Goal: Check status: Check status

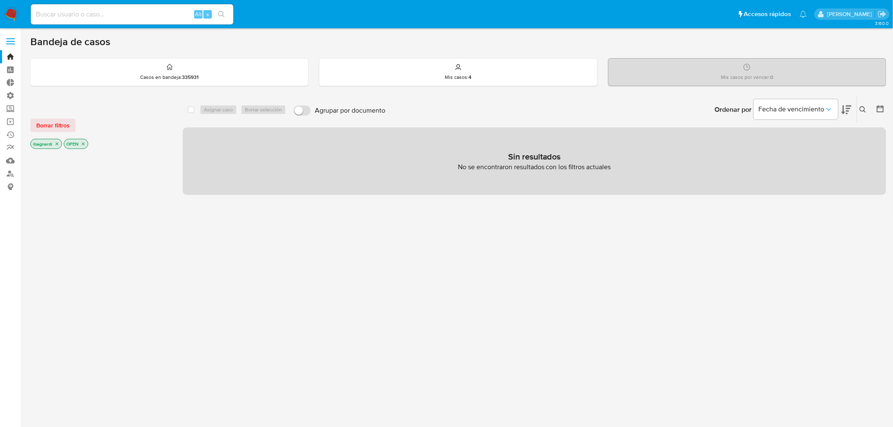
click at [146, 14] on input at bounding box center [132, 14] width 202 height 11
paste input "2186268279"
type input "2186268279"
click at [224, 13] on icon "search-icon" at bounding box center [221, 14] width 7 height 7
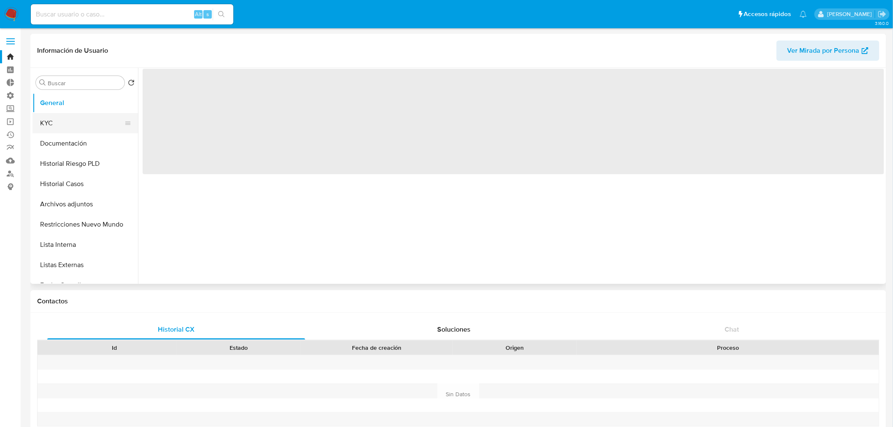
select select "10"
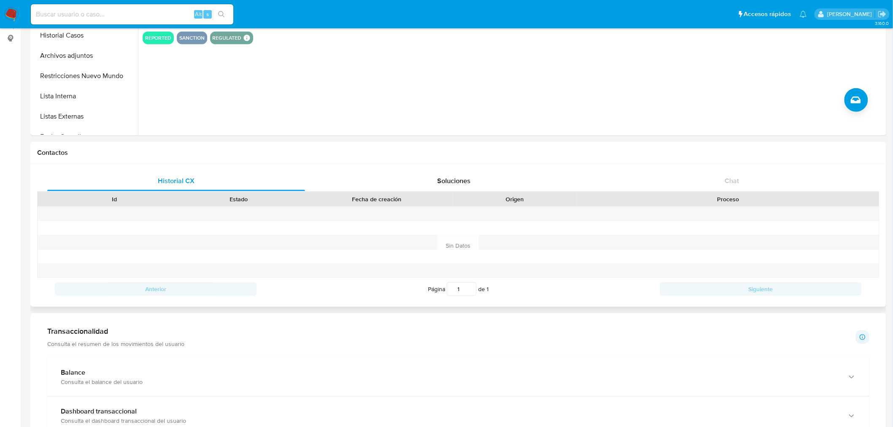
scroll to position [281, 0]
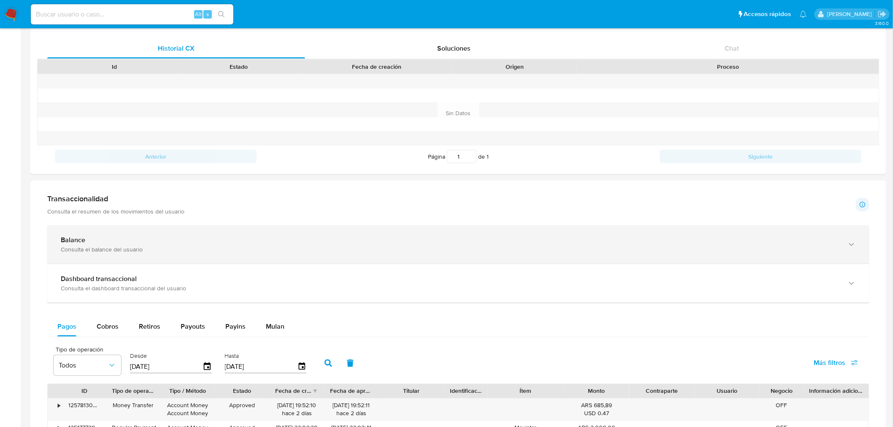
click at [103, 245] on div "Balance Consulta el balance del usuario" at bounding box center [450, 244] width 778 height 17
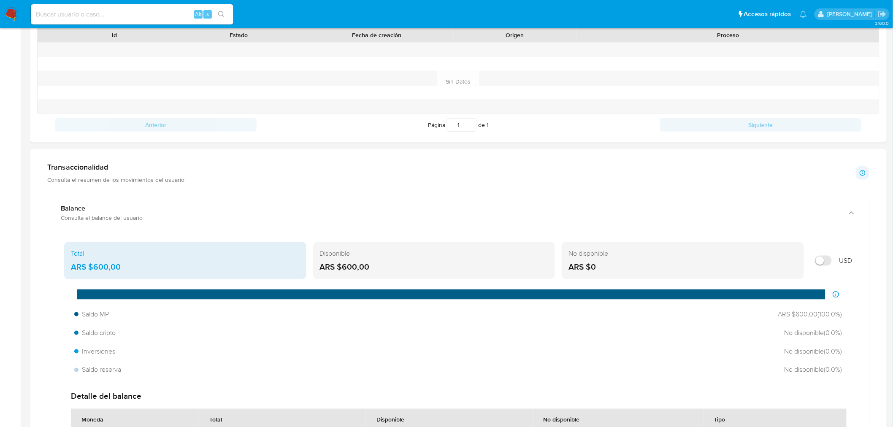
scroll to position [328, 0]
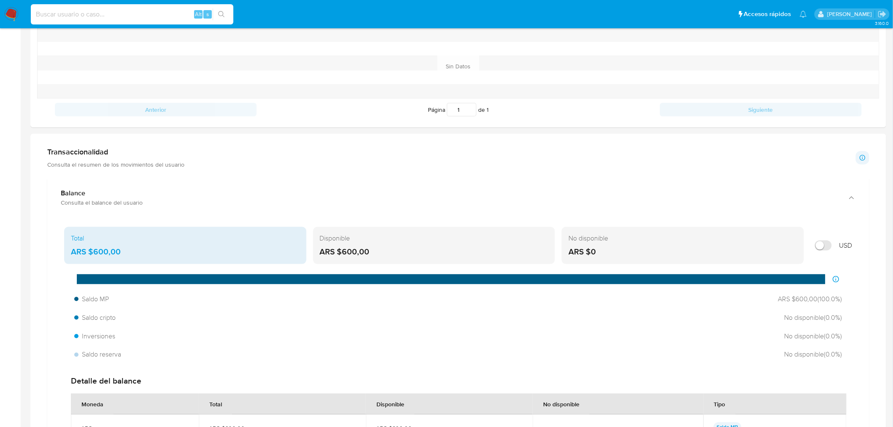
click at [134, 18] on input at bounding box center [132, 14] width 202 height 11
paste input "2393548162"
type input "2393548162"
click at [220, 13] on icon "search-icon" at bounding box center [221, 14] width 7 height 7
click at [100, 15] on input "2393548162" at bounding box center [132, 14] width 202 height 11
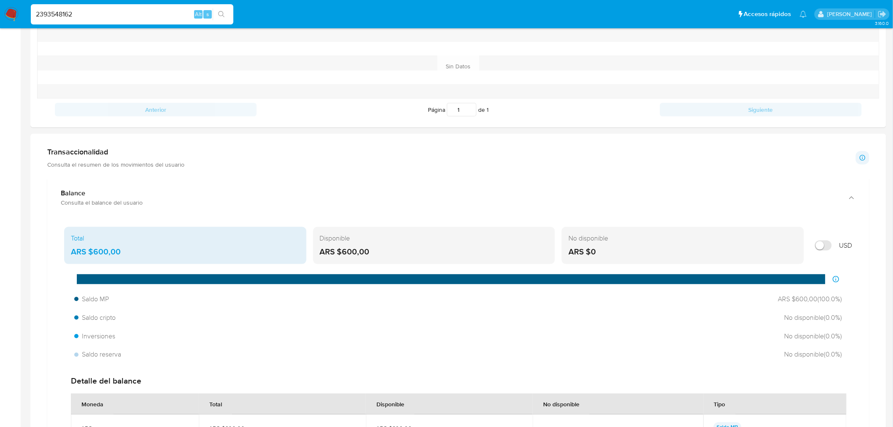
click at [224, 17] on icon "search-icon" at bounding box center [221, 14] width 7 height 7
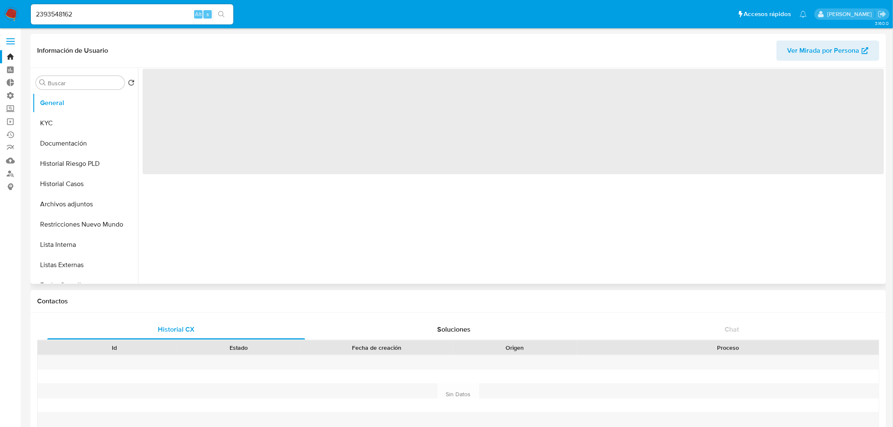
select select "10"
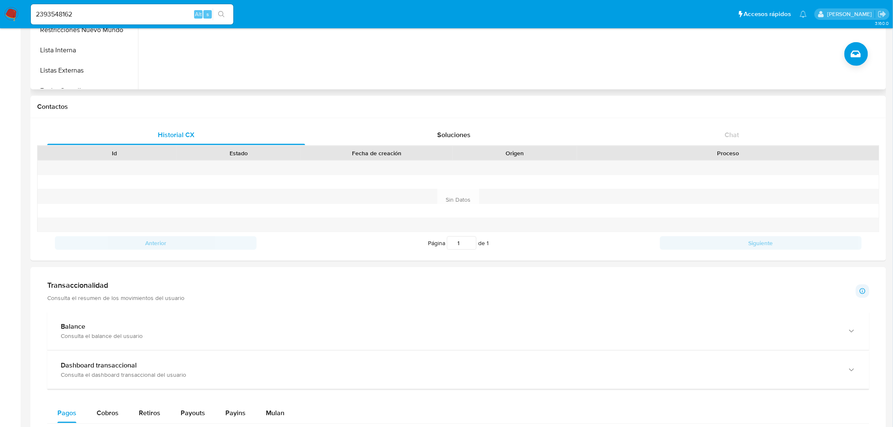
scroll to position [328, 0]
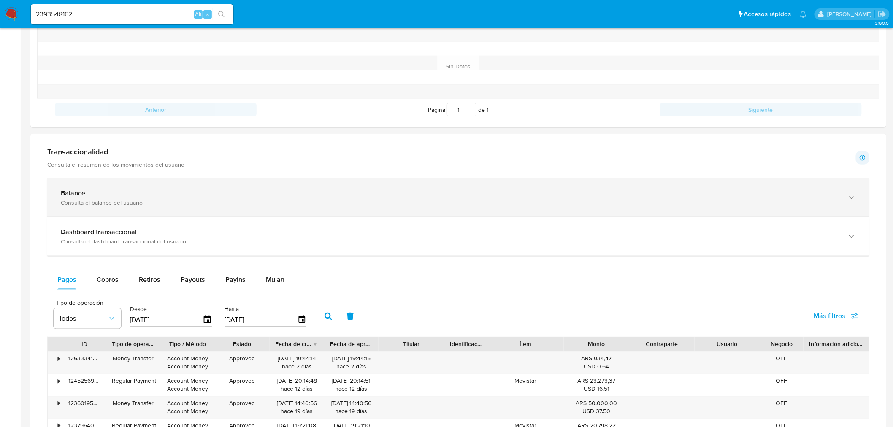
click at [104, 205] on div "Consulta el balance del usuario" at bounding box center [450, 203] width 778 height 8
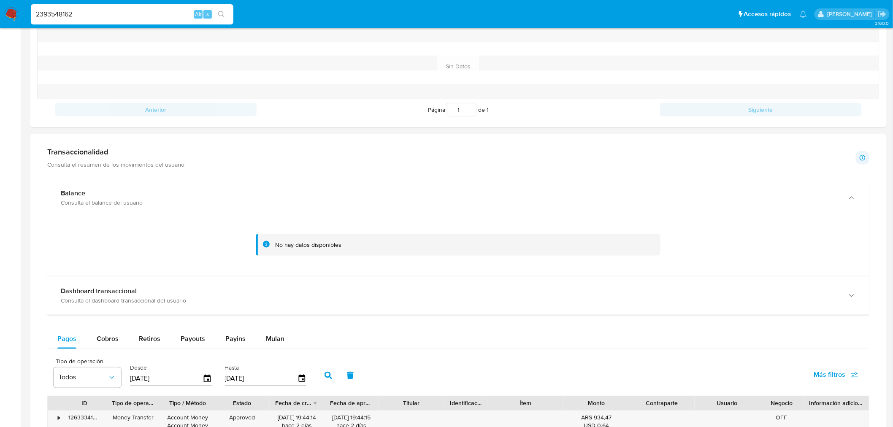
drag, startPoint x: 136, startPoint y: 15, endPoint x: -170, endPoint y: 3, distance: 306.5
click at [0, 3] on html "Pausado Ver notificaciones 2393548162 Alt s Accesos rápidos Presiona las siguie…" at bounding box center [446, 250] width 893 height 1157
paste input "186821702"
type input "1868217022"
click at [225, 14] on button "search-icon" at bounding box center [221, 14] width 17 height 12
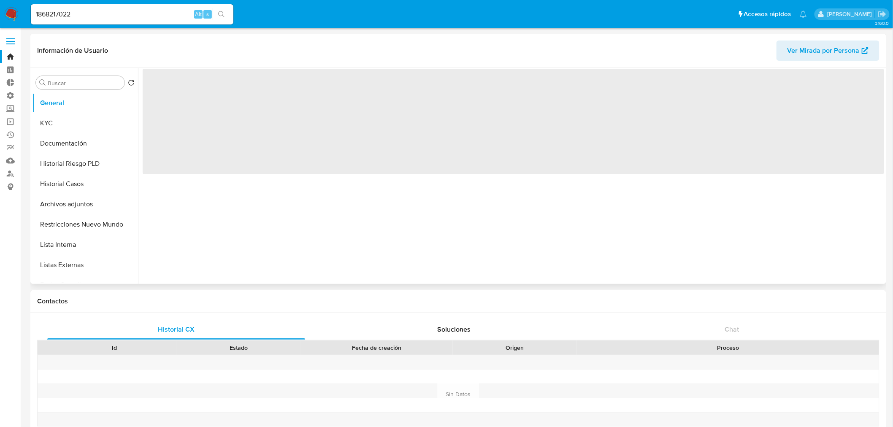
select select "10"
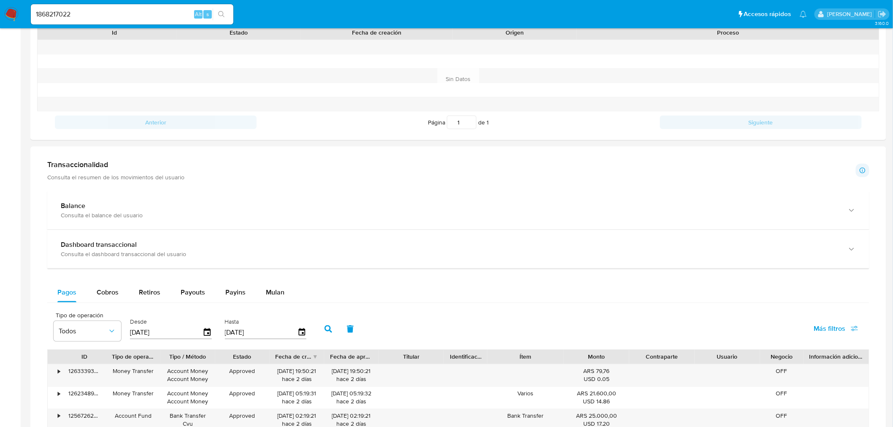
scroll to position [375, 0]
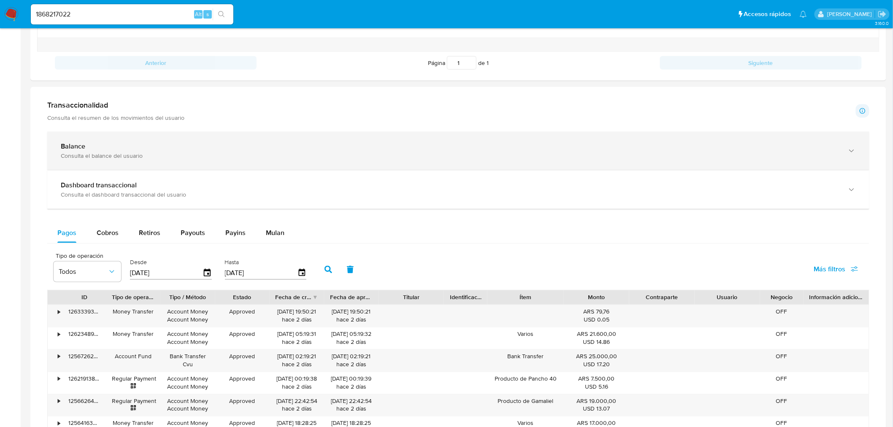
click at [102, 155] on div "Consulta el balance del usuario" at bounding box center [450, 156] width 778 height 8
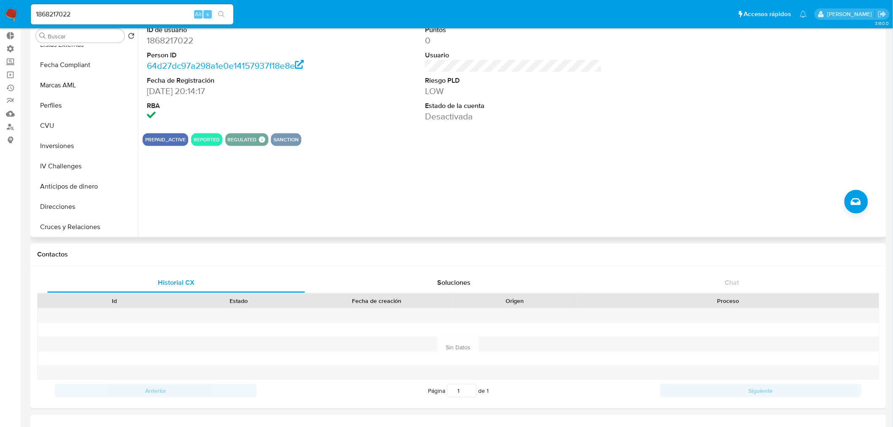
scroll to position [187, 0]
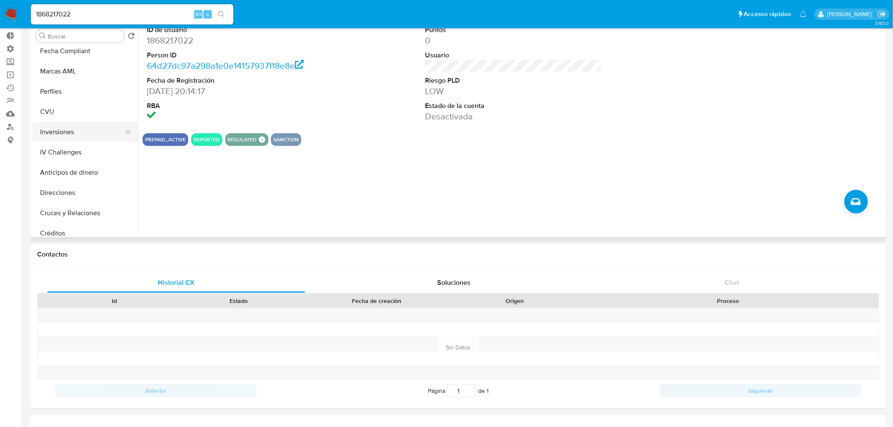
click at [86, 134] on button "Inversiones" at bounding box center [81, 132] width 99 height 20
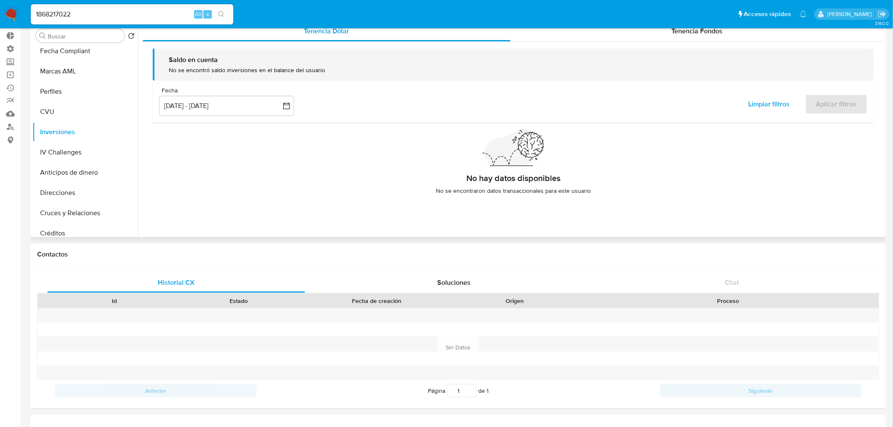
scroll to position [0, 0]
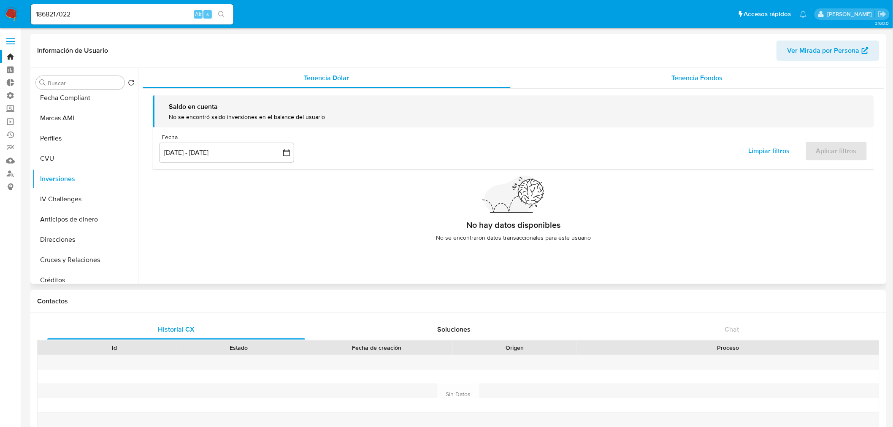
click at [681, 80] on span "Tenencia Fondos" at bounding box center [696, 78] width 51 height 10
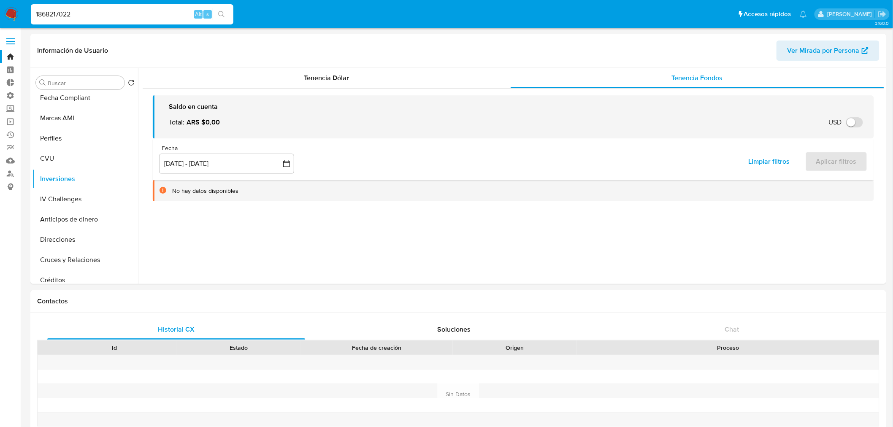
drag, startPoint x: 103, startPoint y: 15, endPoint x: -154, endPoint y: -3, distance: 257.5
paste input "239354816"
type input "2393548162"
click at [224, 17] on icon "search-icon" at bounding box center [221, 14] width 7 height 7
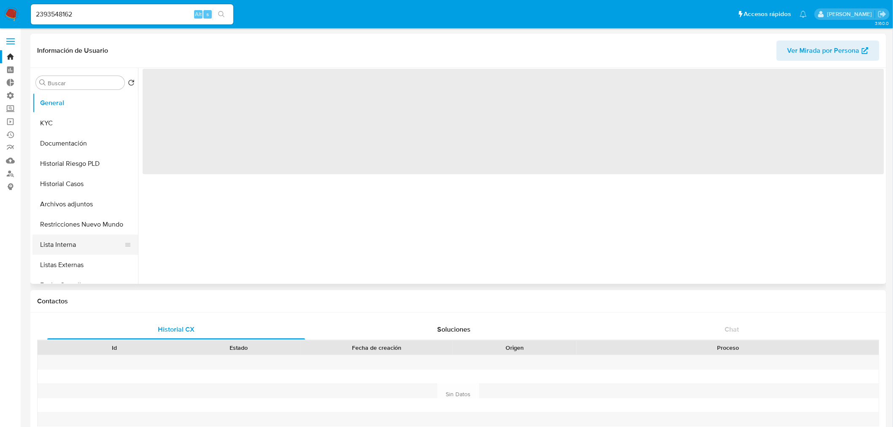
select select "10"
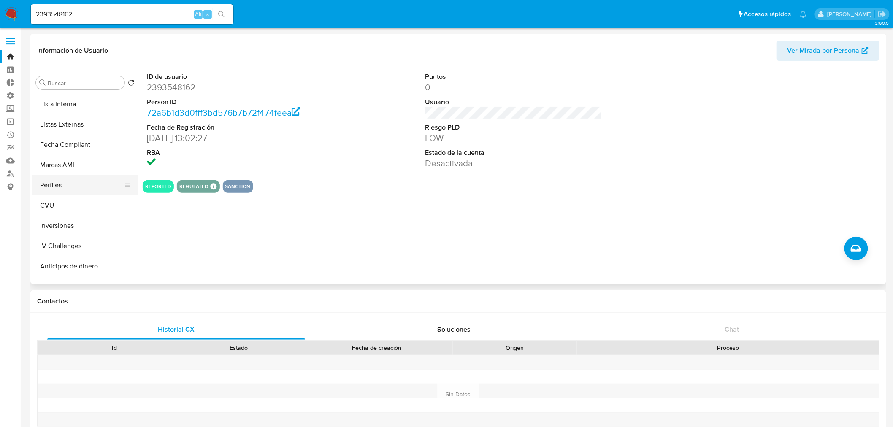
scroll to position [187, 0]
click at [73, 181] on button "Inversiones" at bounding box center [81, 179] width 99 height 20
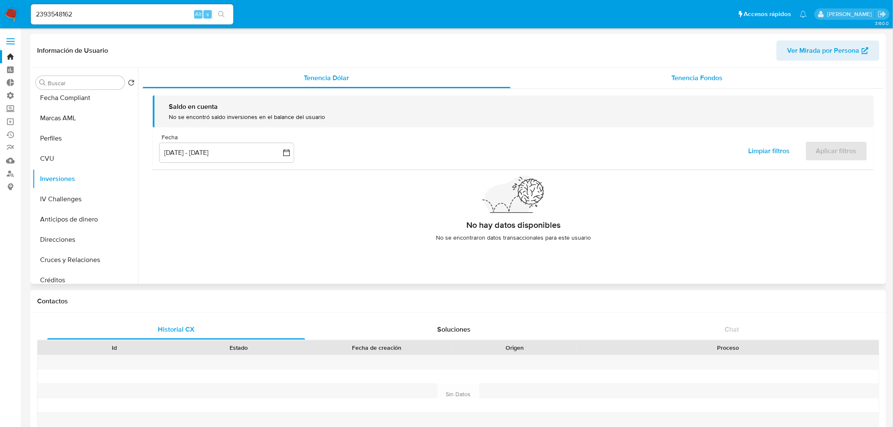
click at [675, 81] on span "Tenencia Fondos" at bounding box center [696, 78] width 51 height 10
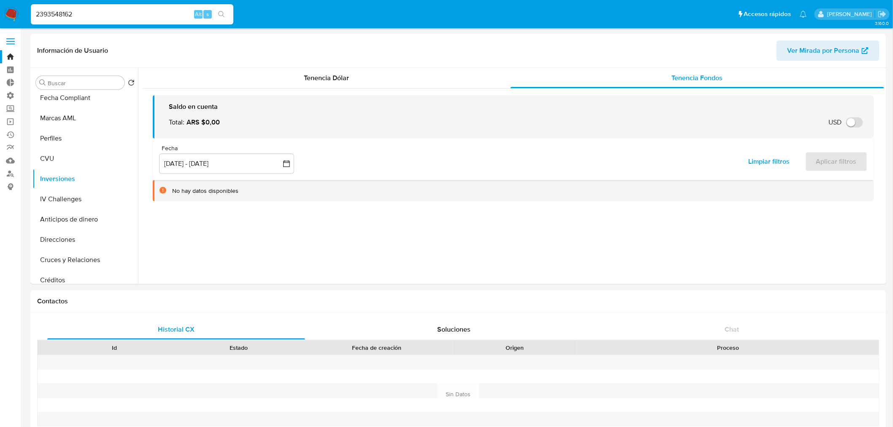
drag, startPoint x: 154, startPoint y: 11, endPoint x: -62, endPoint y: -22, distance: 218.9
paste input "186268279"
type input "2186268279"
click at [226, 13] on button "search-icon" at bounding box center [221, 14] width 17 height 12
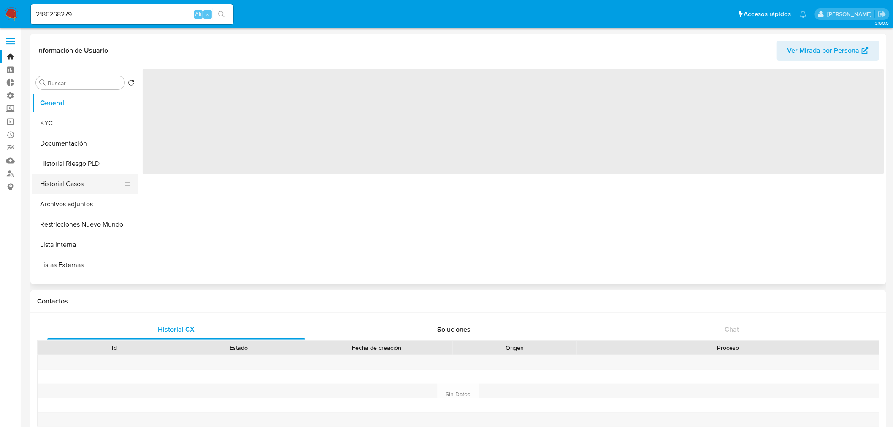
select select "10"
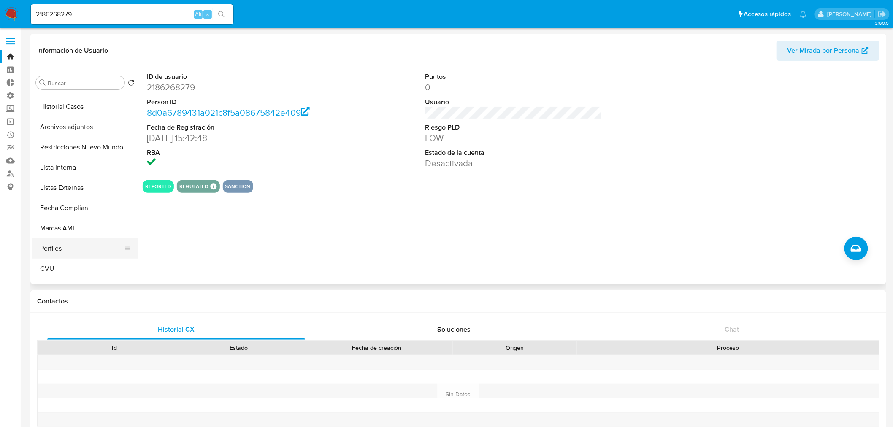
scroll to position [94, 0]
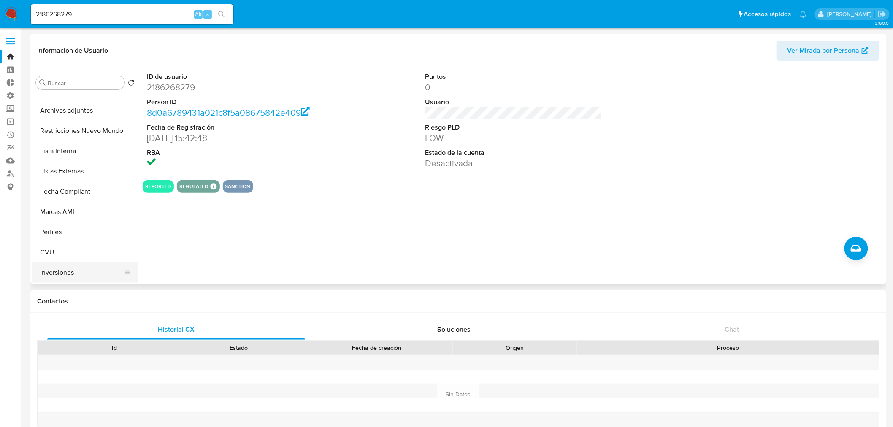
click at [72, 272] on button "Inversiones" at bounding box center [81, 272] width 99 height 20
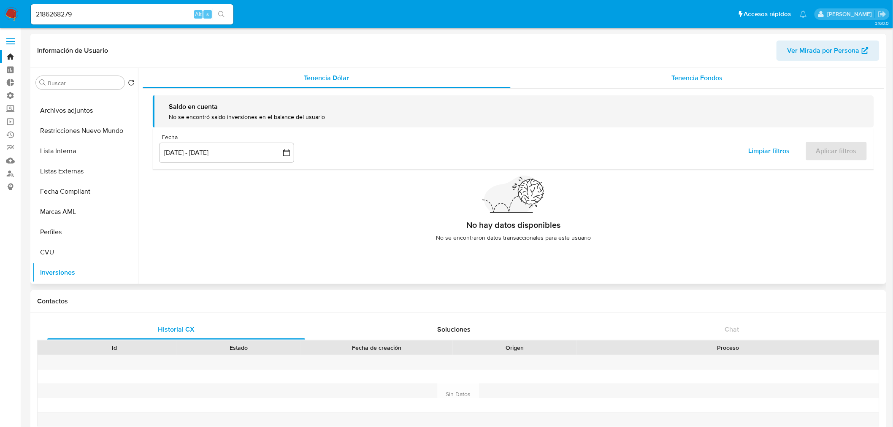
click at [700, 76] on span "Tenencia Fondos" at bounding box center [696, 78] width 51 height 10
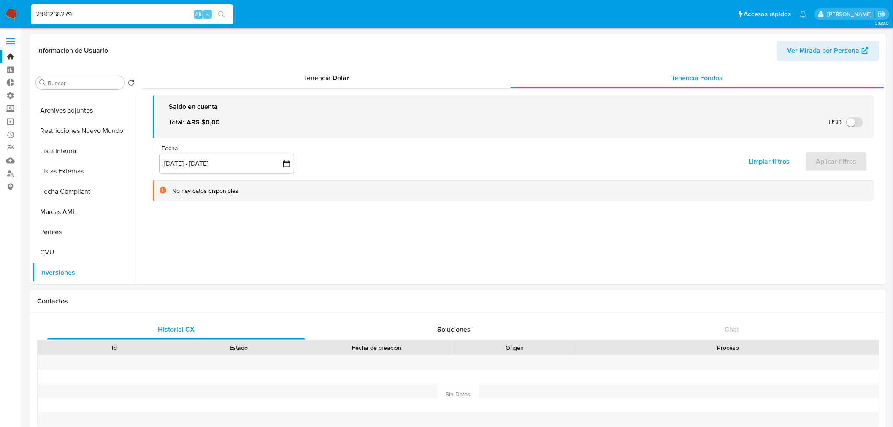
drag, startPoint x: 129, startPoint y: 19, endPoint x: 93, endPoint y: 5, distance: 38.7
paste input "1003621161"
type input "1003621161"
click at [226, 17] on button "search-icon" at bounding box center [221, 14] width 17 height 12
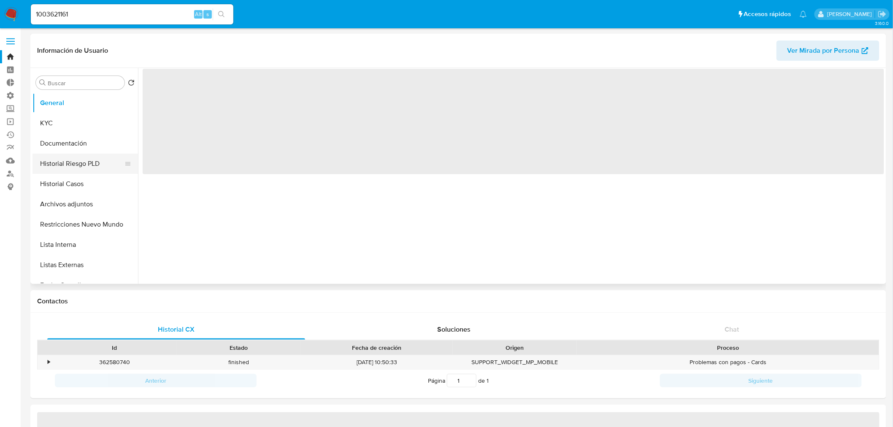
select select "10"
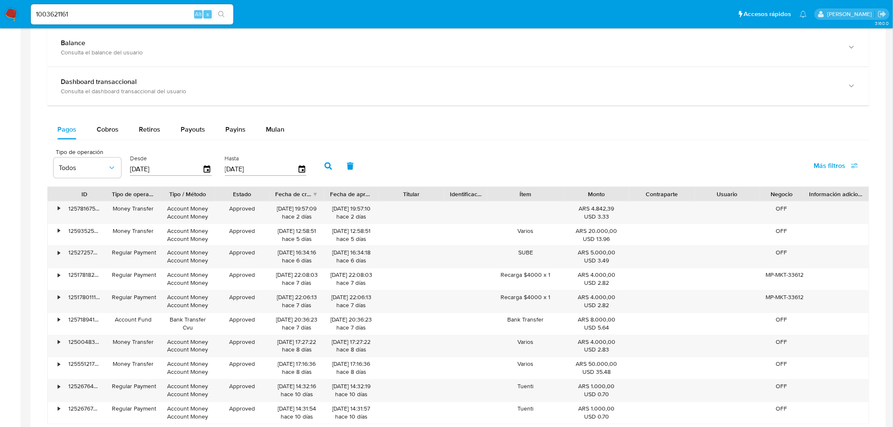
scroll to position [422, 0]
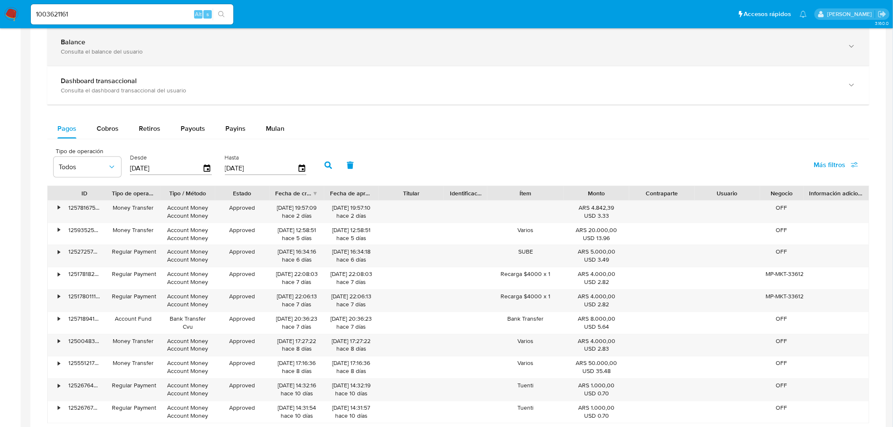
click at [108, 48] on div "Consulta el balance del usuario" at bounding box center [450, 52] width 778 height 8
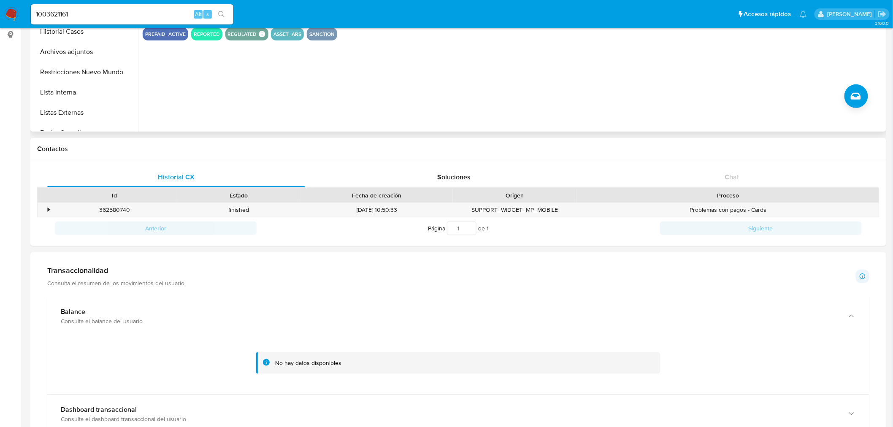
scroll to position [0, 0]
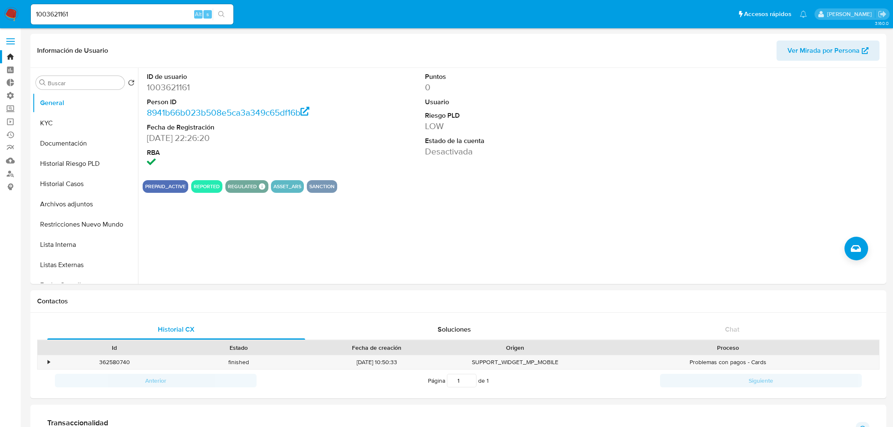
select select "10"
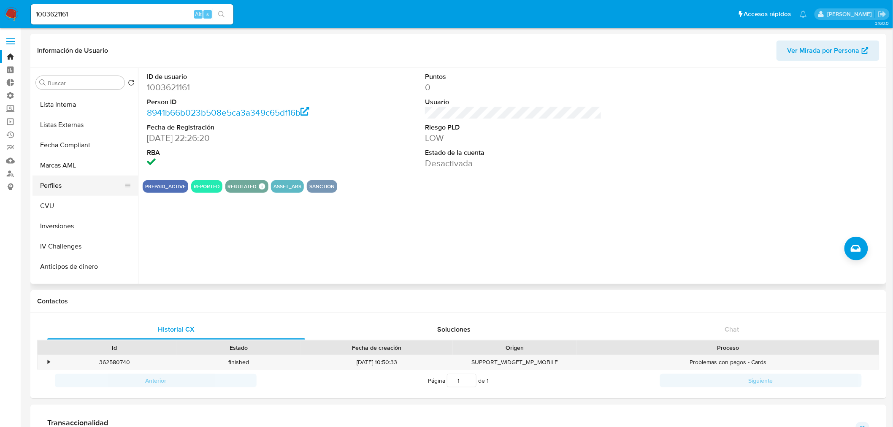
scroll to position [140, 0]
click at [89, 229] on button "Inversiones" at bounding box center [81, 226] width 99 height 20
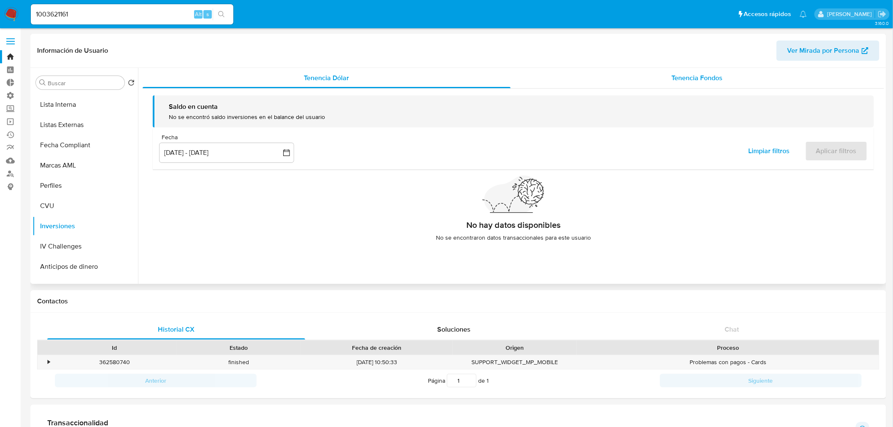
click at [709, 78] on span "Tenencia Fondos" at bounding box center [696, 78] width 51 height 10
